Goal: Task Accomplishment & Management: Use online tool/utility

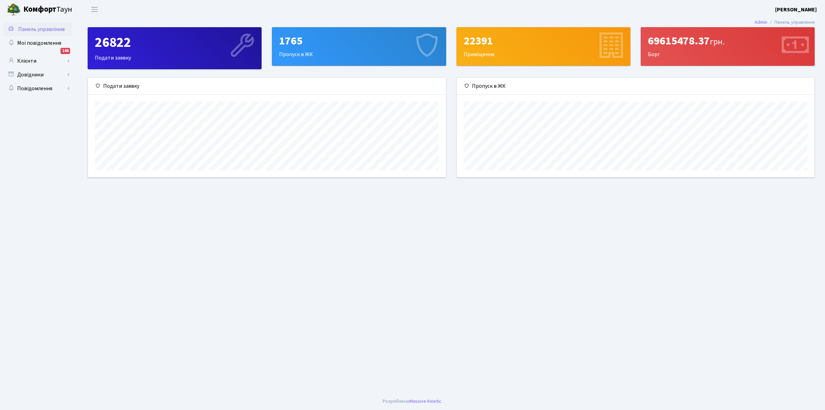
scroll to position [100, 358]
click at [30, 62] on link "Клієнти" at bounding box center [37, 61] width 69 height 14
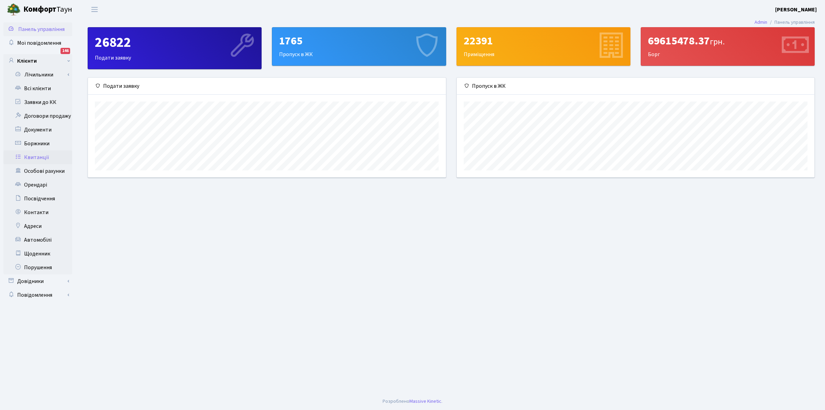
click at [33, 154] on link "Квитанції" at bounding box center [37, 157] width 69 height 14
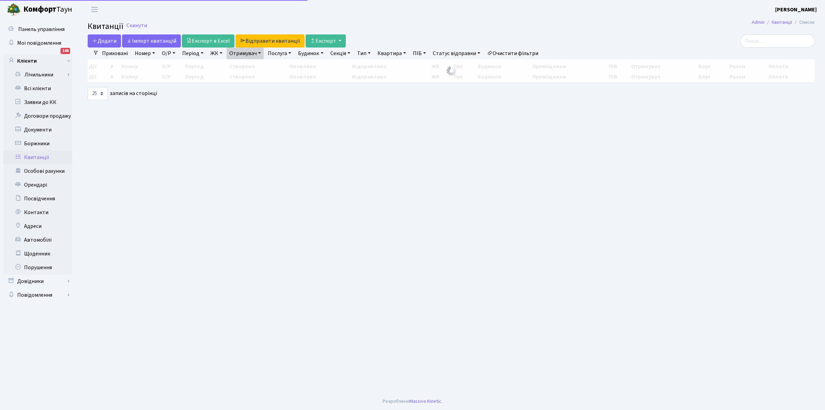
select select "25"
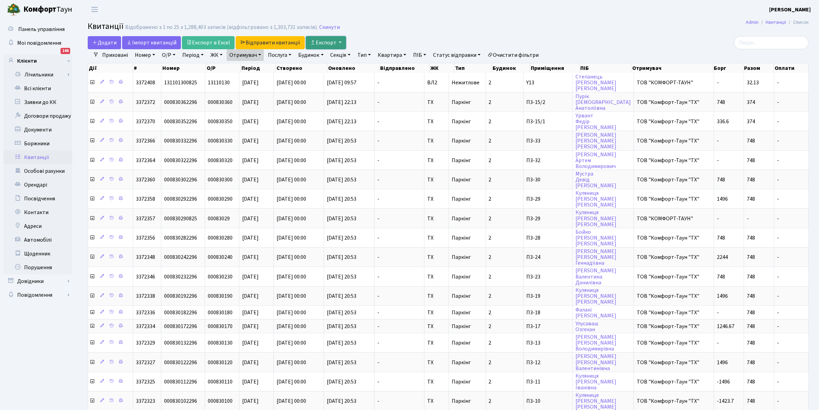
click at [319, 38] on button "Експорт" at bounding box center [326, 42] width 40 height 13
click at [328, 26] on link "Скинути" at bounding box center [329, 27] width 21 height 7
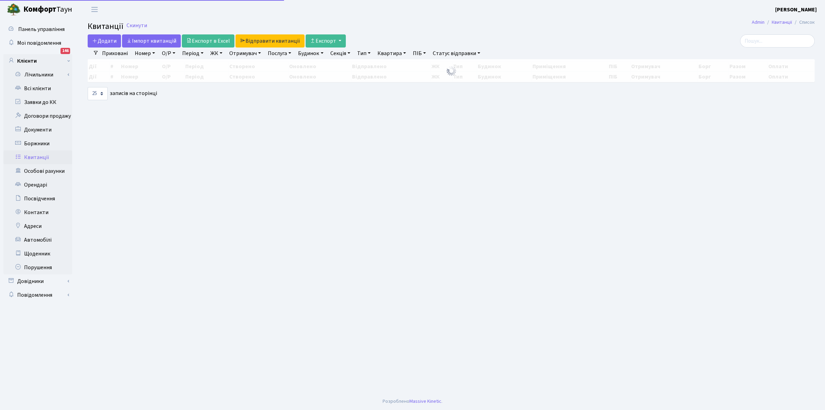
select select "25"
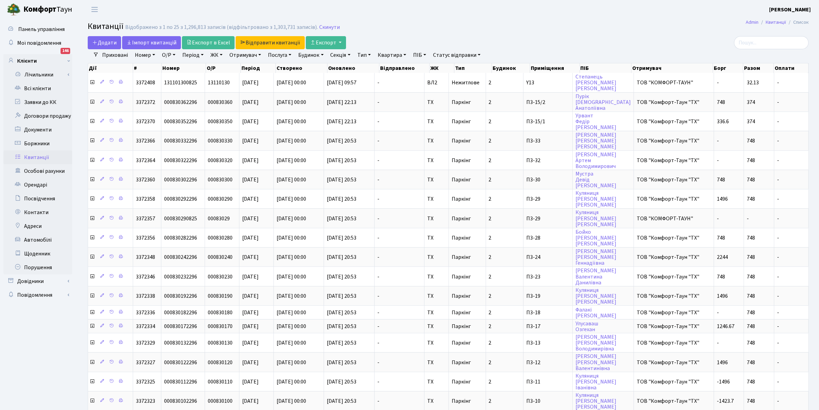
click at [241, 57] on link "Отримувач" at bounding box center [245, 55] width 37 height 12
click at [245, 76] on li "ТОВ "КОМФОРТ-ТАУН"" at bounding box center [269, 79] width 83 height 12
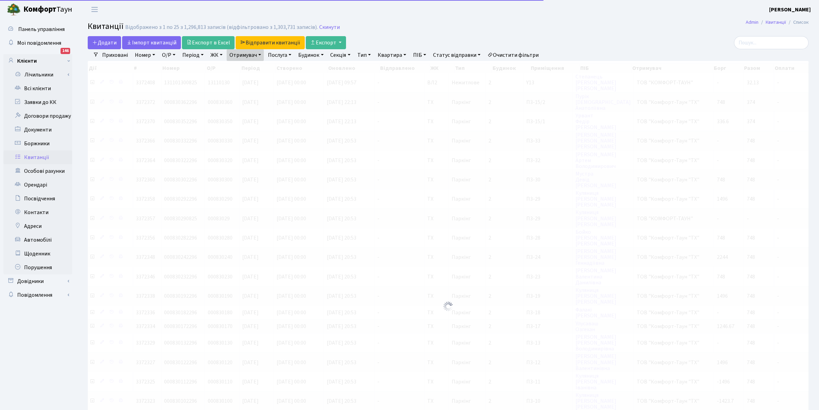
click at [243, 52] on link "Отримувач" at bounding box center [245, 55] width 37 height 12
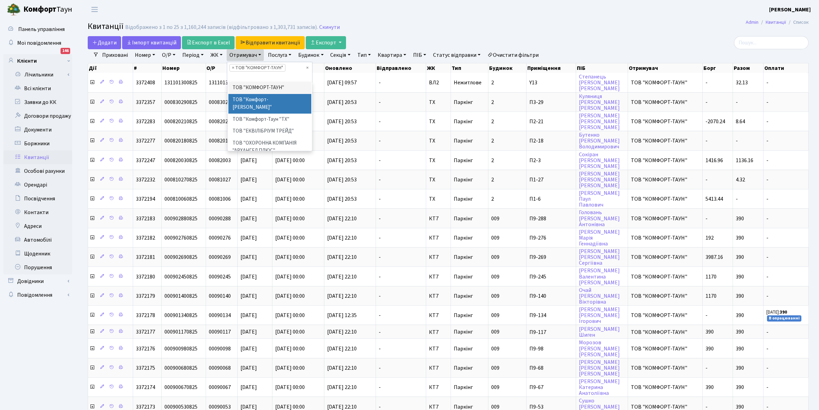
click at [257, 97] on li "ТОВ "Комфорт-[PERSON_NAME]"" at bounding box center [269, 104] width 83 height 20
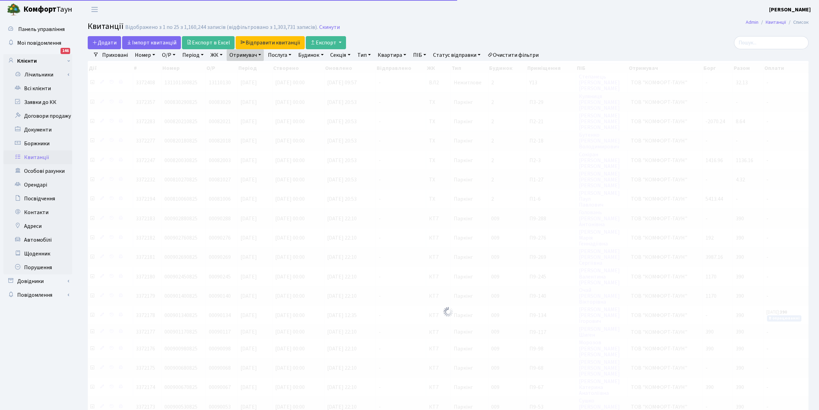
click at [248, 56] on link "Отримувач" at bounding box center [245, 55] width 37 height 12
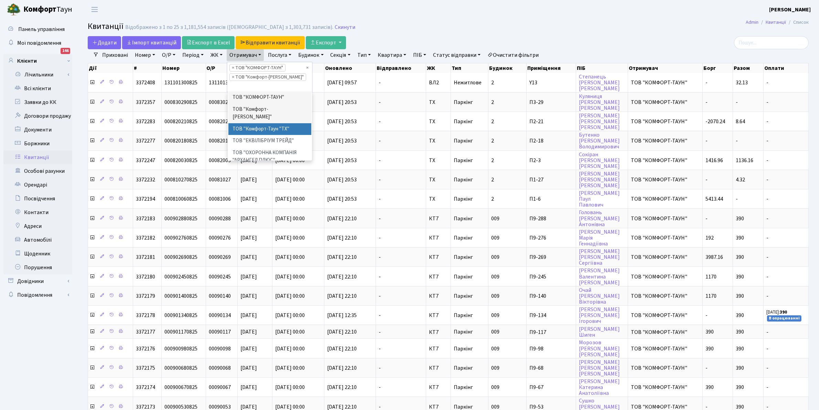
click at [253, 123] on li "ТОВ "Комфорт-Таун "ТХ"" at bounding box center [269, 129] width 83 height 12
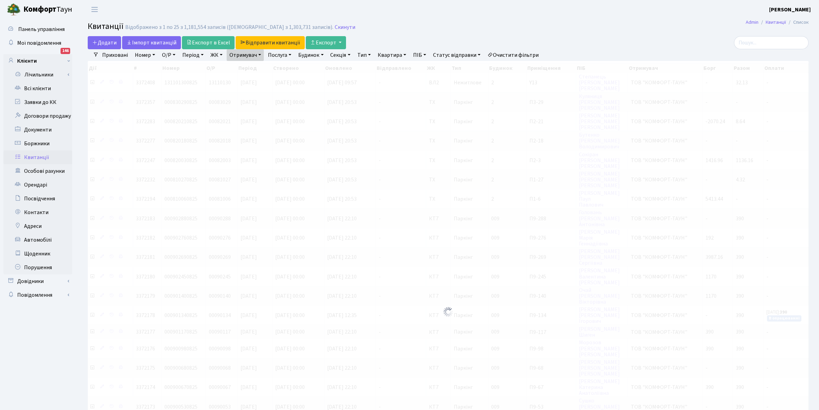
click at [248, 57] on link "Отримувач" at bounding box center [245, 55] width 37 height 12
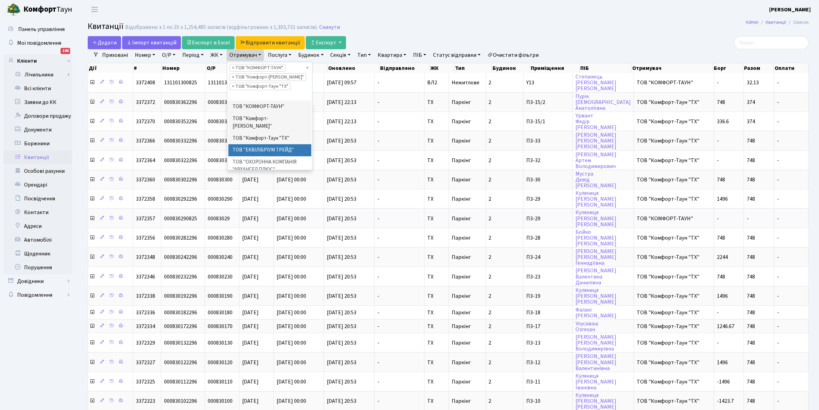
click at [267, 144] on li "ТОВ "ЕКВІЛІБРІУМ ТРЕЙД"" at bounding box center [269, 150] width 83 height 12
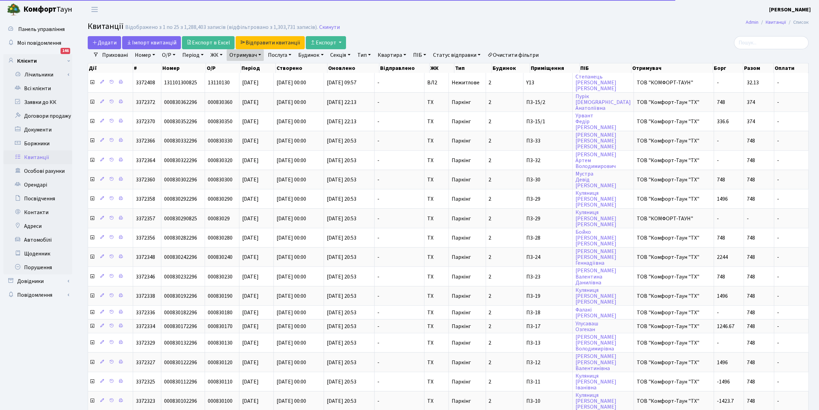
click at [242, 57] on link "Отримувач" at bounding box center [245, 55] width 37 height 12
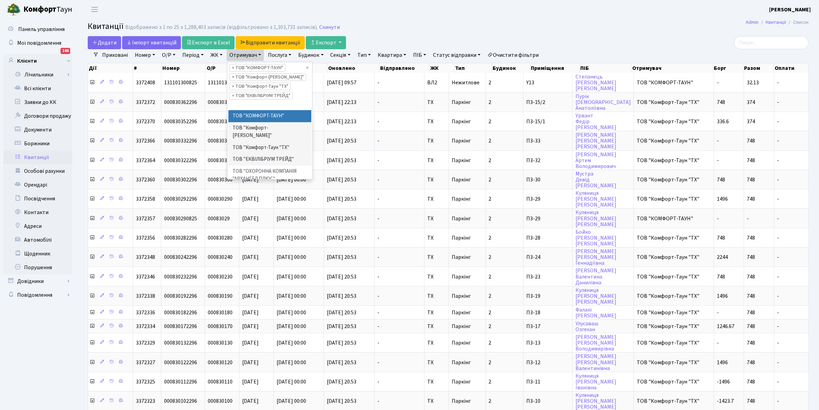
click at [432, 22] on h2 "Квитанції Відображено з 1 по 25 з 1,288,403 записів (відфільтровано з 1,303,731…" at bounding box center [448, 28] width 721 height 12
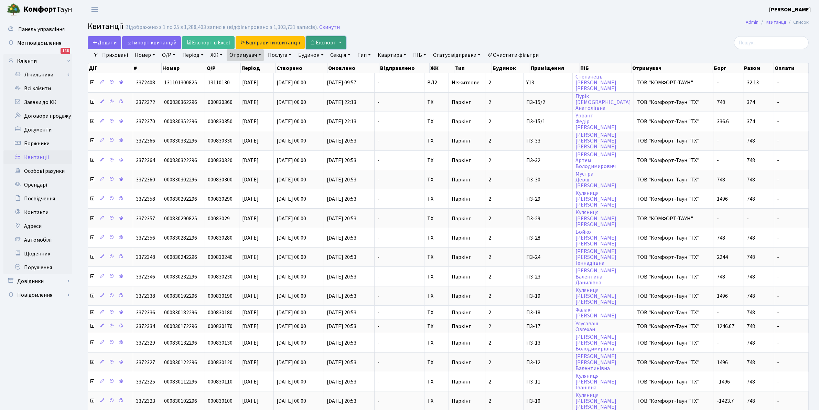
click at [328, 41] on button "Експорт" at bounding box center [326, 42] width 40 height 13
click at [329, 59] on img at bounding box center [340, 59] width 52 height 9
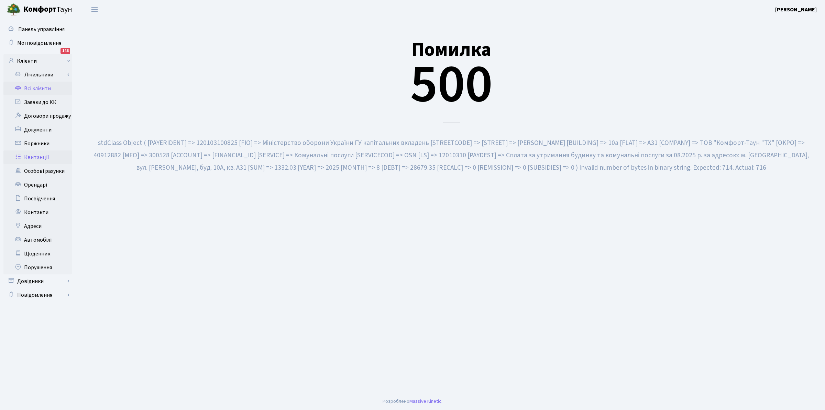
click at [35, 88] on link "Всі клієнти" at bounding box center [37, 89] width 69 height 14
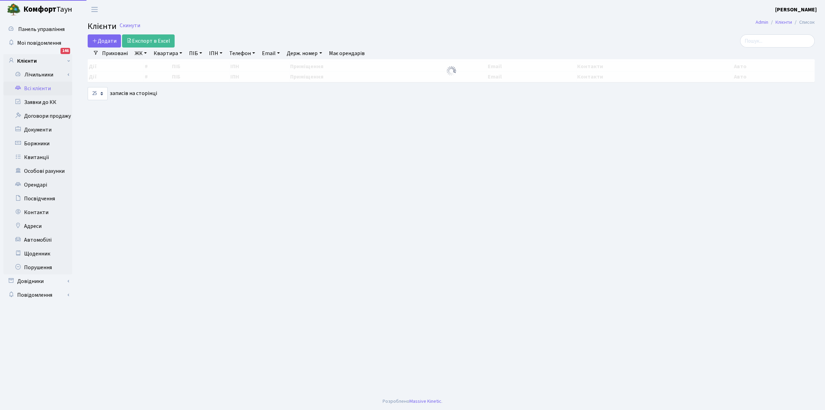
select select "25"
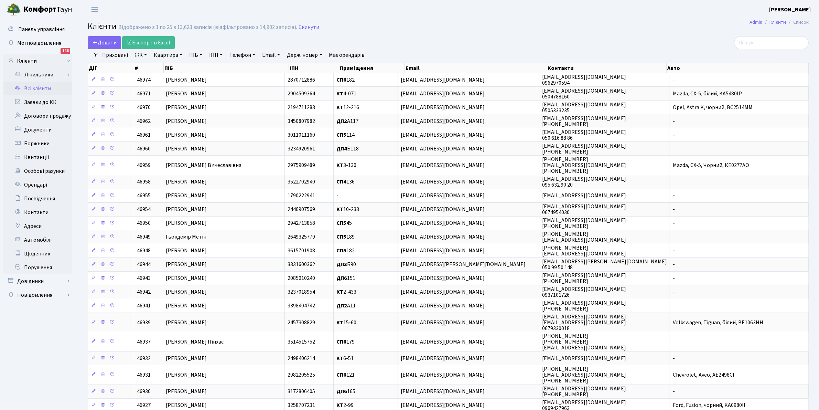
click at [160, 56] on link "Квартира" at bounding box center [168, 55] width 34 height 12
click at [431, 34] on main "Admin Клієнти Список Клієнти Відображено з 1 по 25 з 13,623 записів (відфільтро…" at bounding box center [448, 244] width 742 height 450
click at [26, 90] on link "Всі клієнти" at bounding box center [37, 89] width 69 height 14
select select "25"
click at [33, 155] on link "Квитанції" at bounding box center [37, 157] width 69 height 14
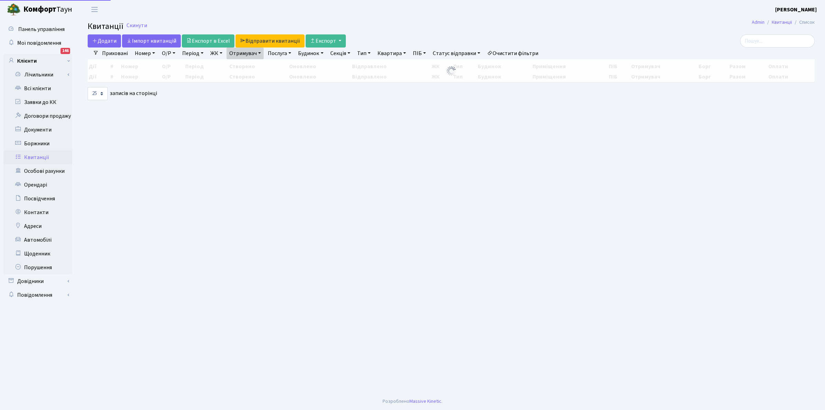
select select "25"
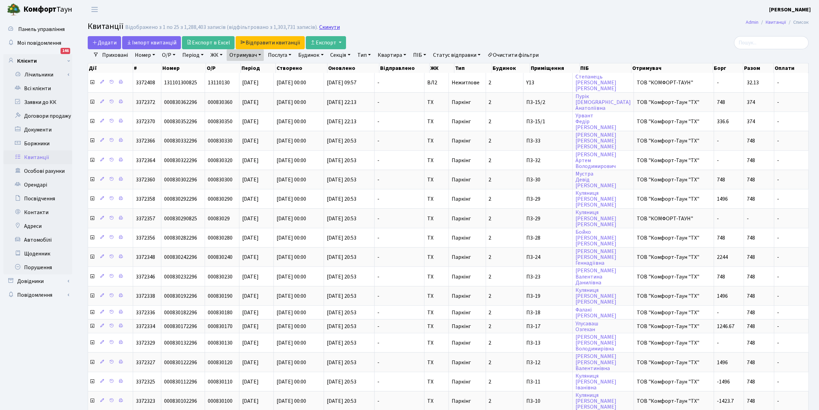
click at [323, 28] on link "Скинути" at bounding box center [329, 27] width 21 height 7
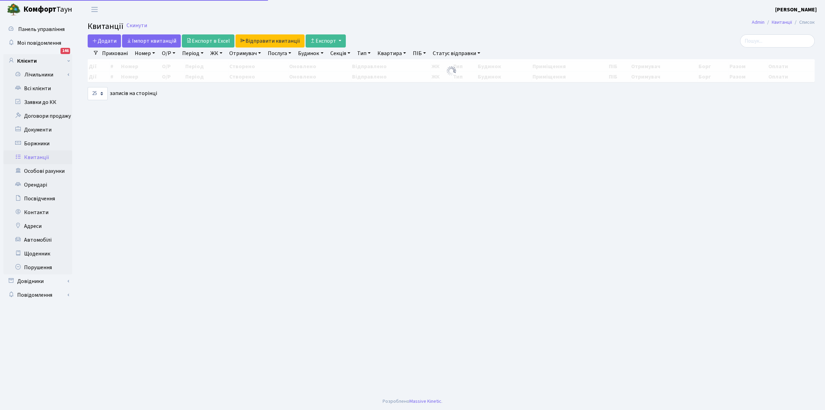
select select "25"
